Goal: Transaction & Acquisition: Download file/media

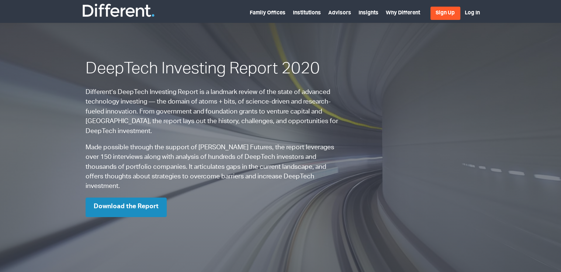
click at [153, 201] on link "Download the Report" at bounding box center [126, 208] width 81 height 20
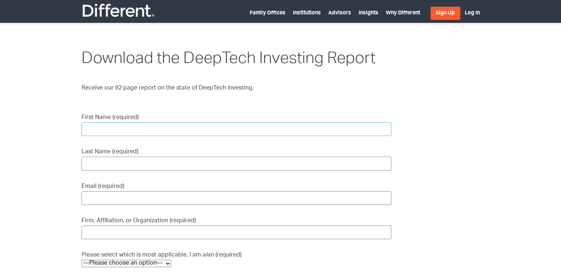
click at [223, 136] on input "First Name (required)" at bounding box center [236, 129] width 310 height 14
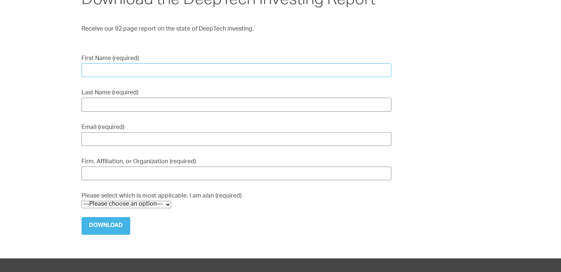
scroll to position [15, 0]
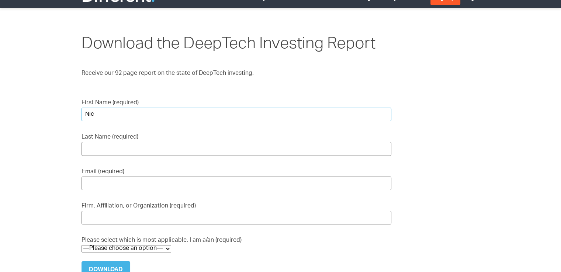
type input "Nic"
type input "Saad"
type input "saadnic19@gmail.com"
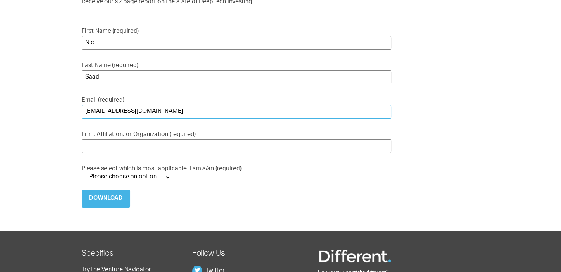
scroll to position [103, 0]
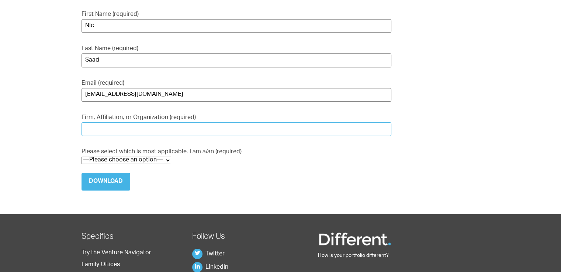
click at [171, 128] on input "Firm, Affiliation, or Organization (required)" at bounding box center [236, 129] width 310 height 14
type input "Otto-von-Guericke Universität"
click at [149, 160] on select "—Please choose an option— Institutional Investor Individual Investor Family Off…" at bounding box center [126, 160] width 90 height 7
select select "University"
click at [81, 157] on select "—Please choose an option— Institutional Investor Individual Investor Family Off…" at bounding box center [126, 160] width 90 height 7
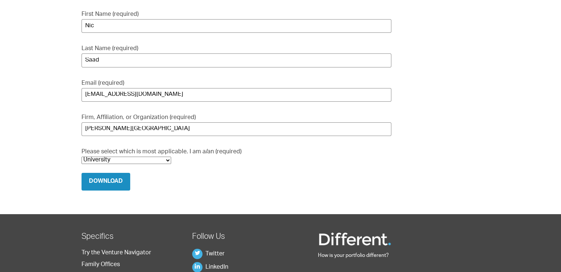
click at [112, 185] on input "Download" at bounding box center [105, 182] width 49 height 18
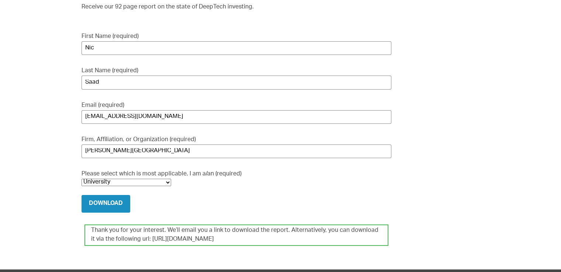
scroll to position [76, 0]
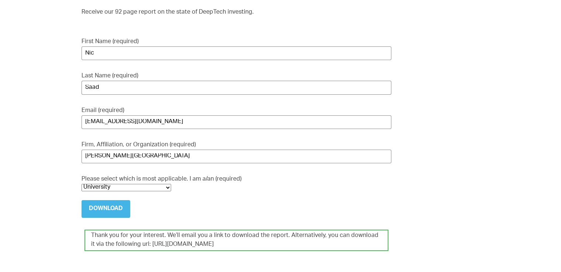
drag, startPoint x: 145, startPoint y: 243, endPoint x: 260, endPoint y: 241, distance: 115.1
click at [260, 241] on div "Thank you for your interest. We’ll email you a link to download the report. Alt…" at bounding box center [236, 240] width 304 height 21
copy div "https://differentfunds.com/download/7851/"
